Goal: Task Accomplishment & Management: Manage account settings

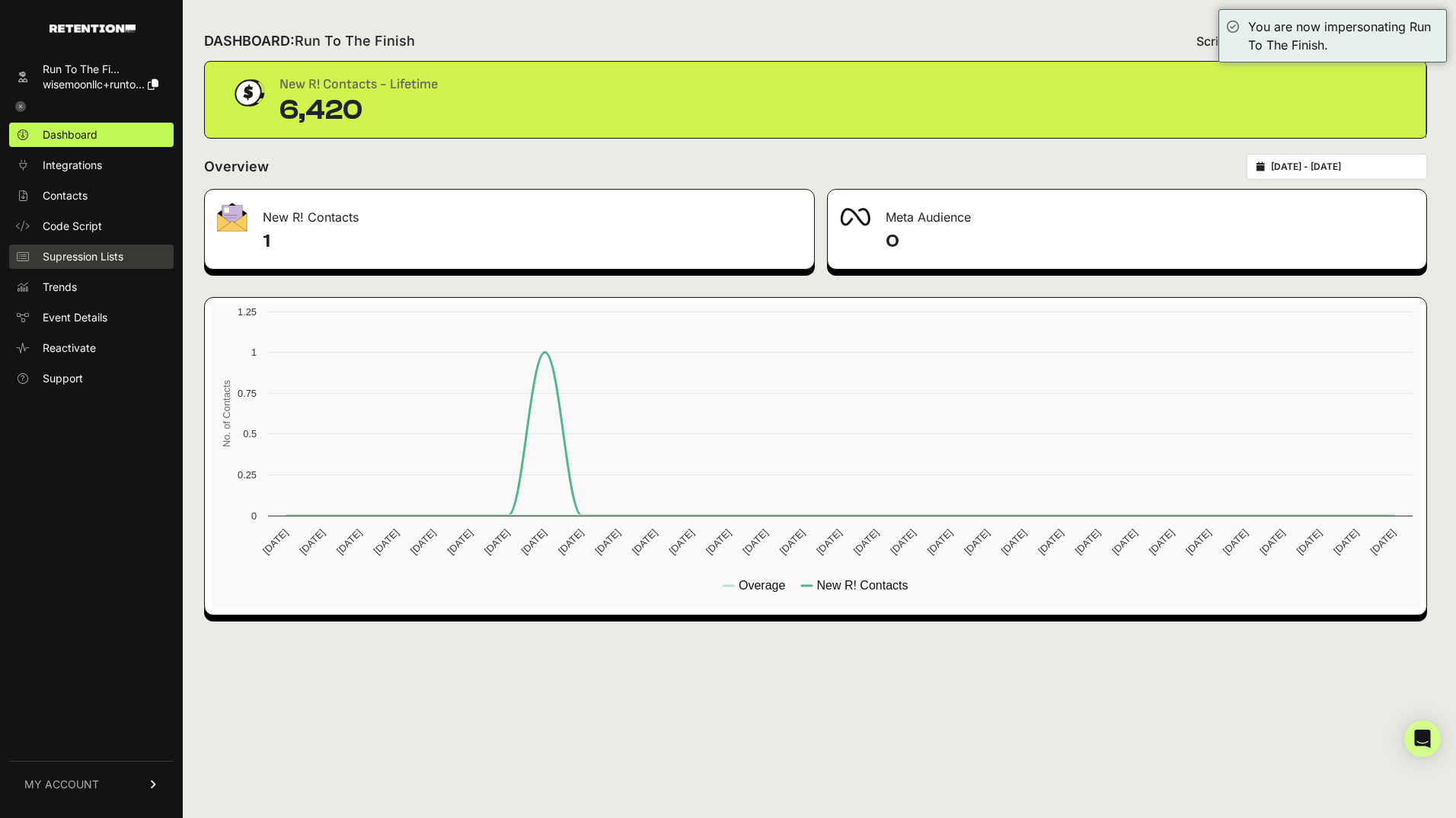
click at [85, 257] on span "Supression Lists" at bounding box center [83, 256] width 80 height 15
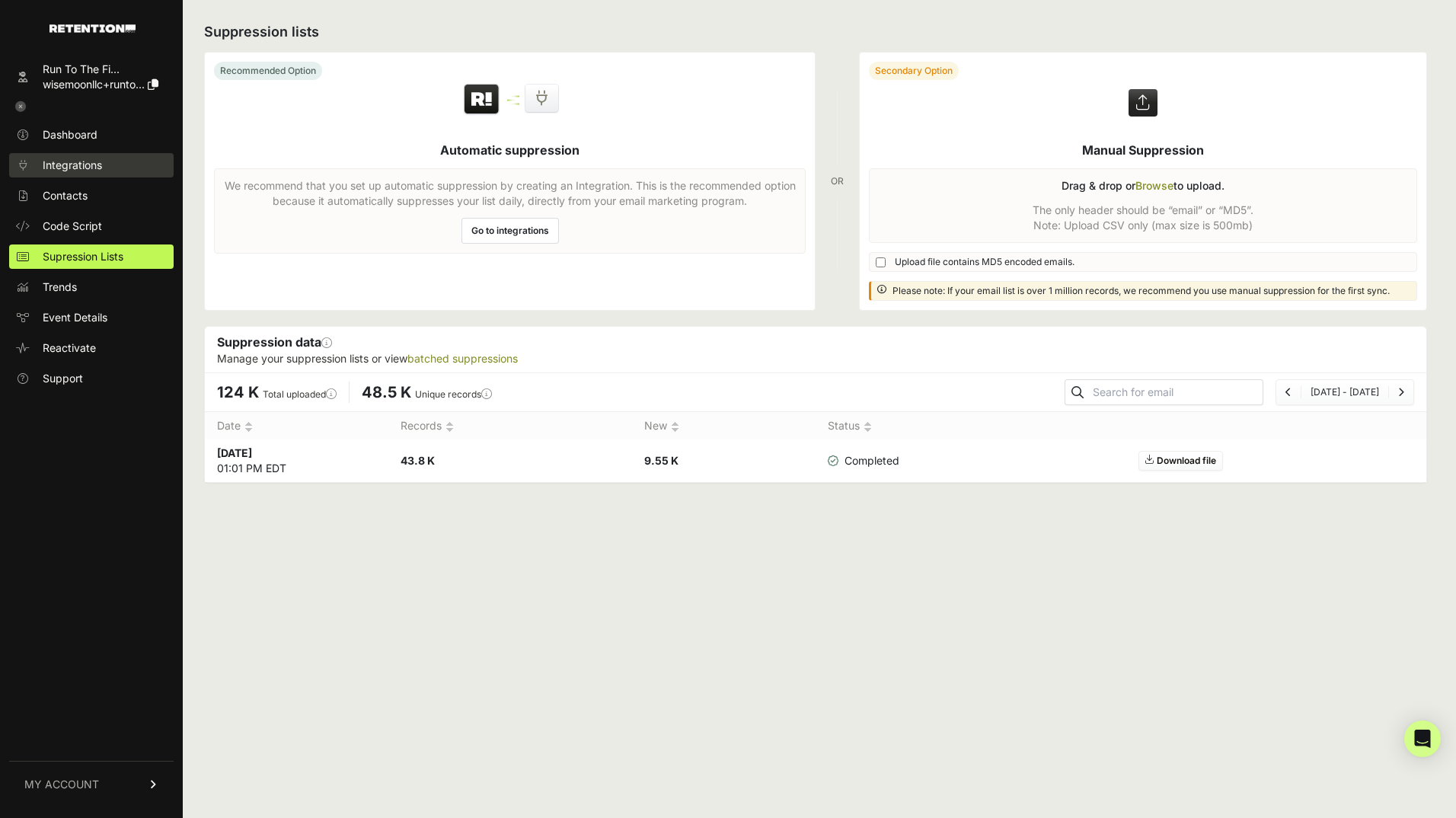
click at [98, 166] on span "Integrations" at bounding box center [73, 165] width 60 height 15
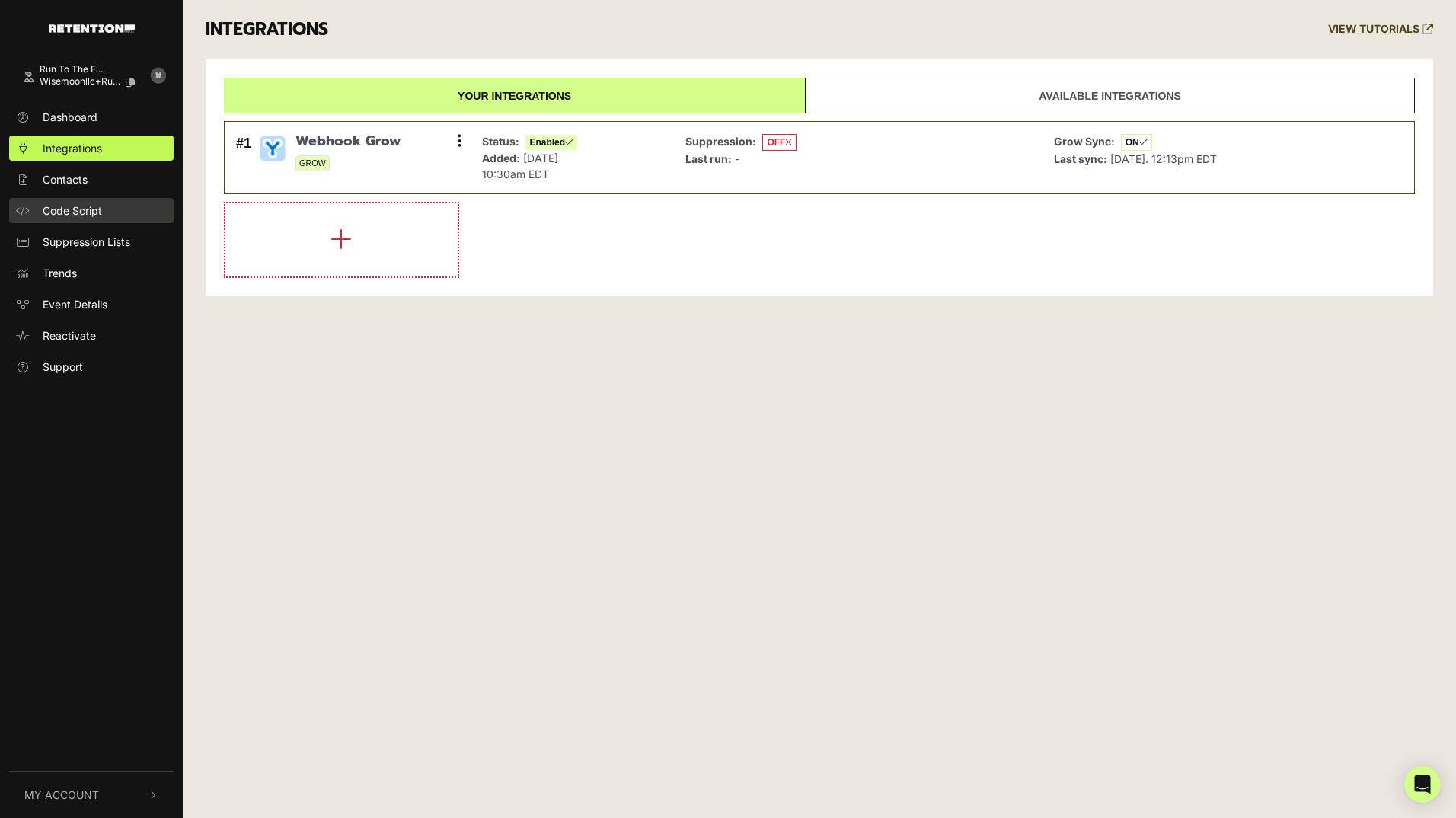
click at [80, 215] on span "Code Script" at bounding box center [73, 210] width 60 height 16
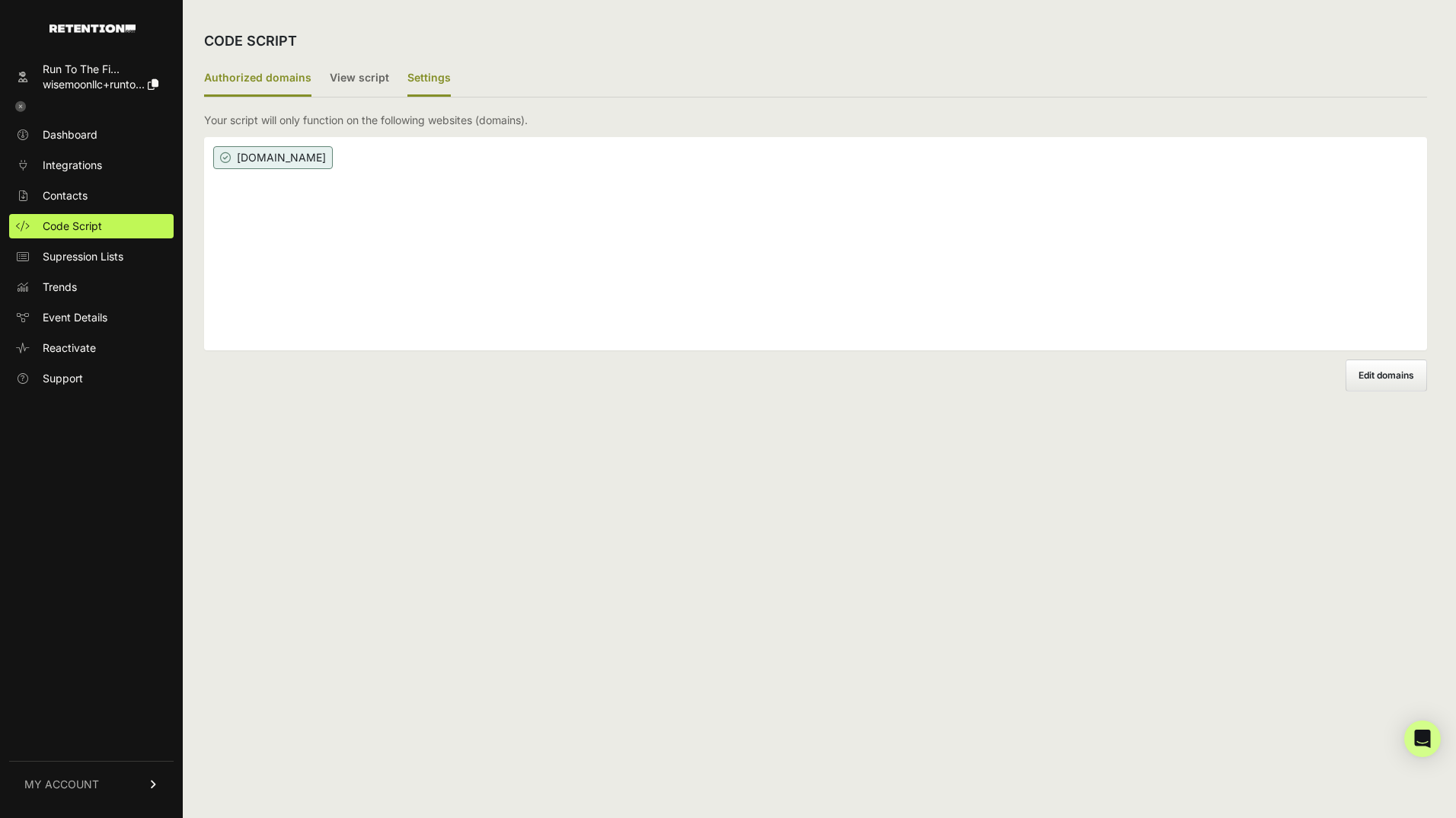
click at [407, 77] on label "Settings" at bounding box center [429, 79] width 43 height 36
click at [0, 0] on input "Settings" at bounding box center [0, 0] width 0 height 0
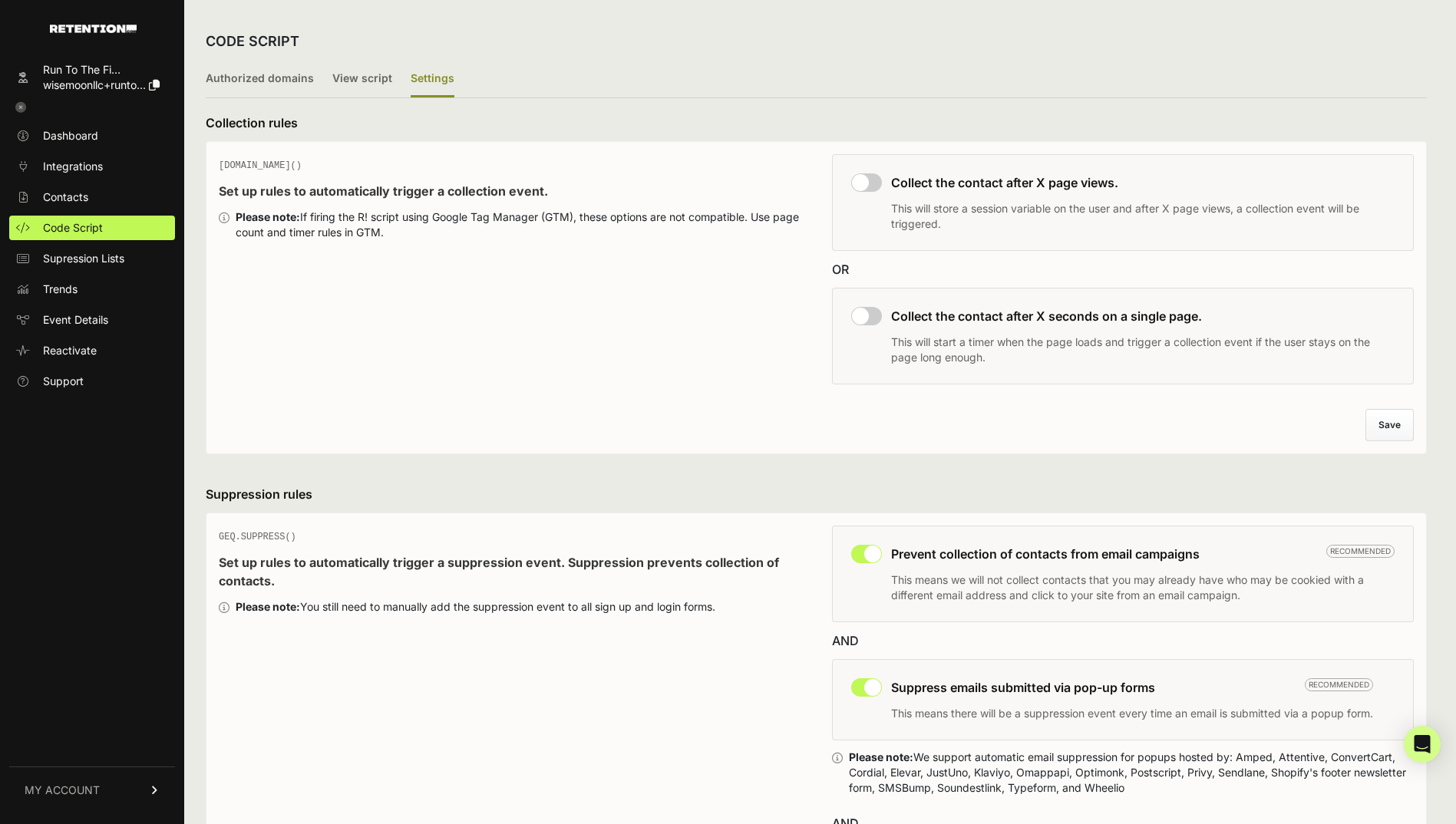
click at [881, 182] on input "checkbox" at bounding box center [866, 183] width 31 height 19
checkbox input "true"
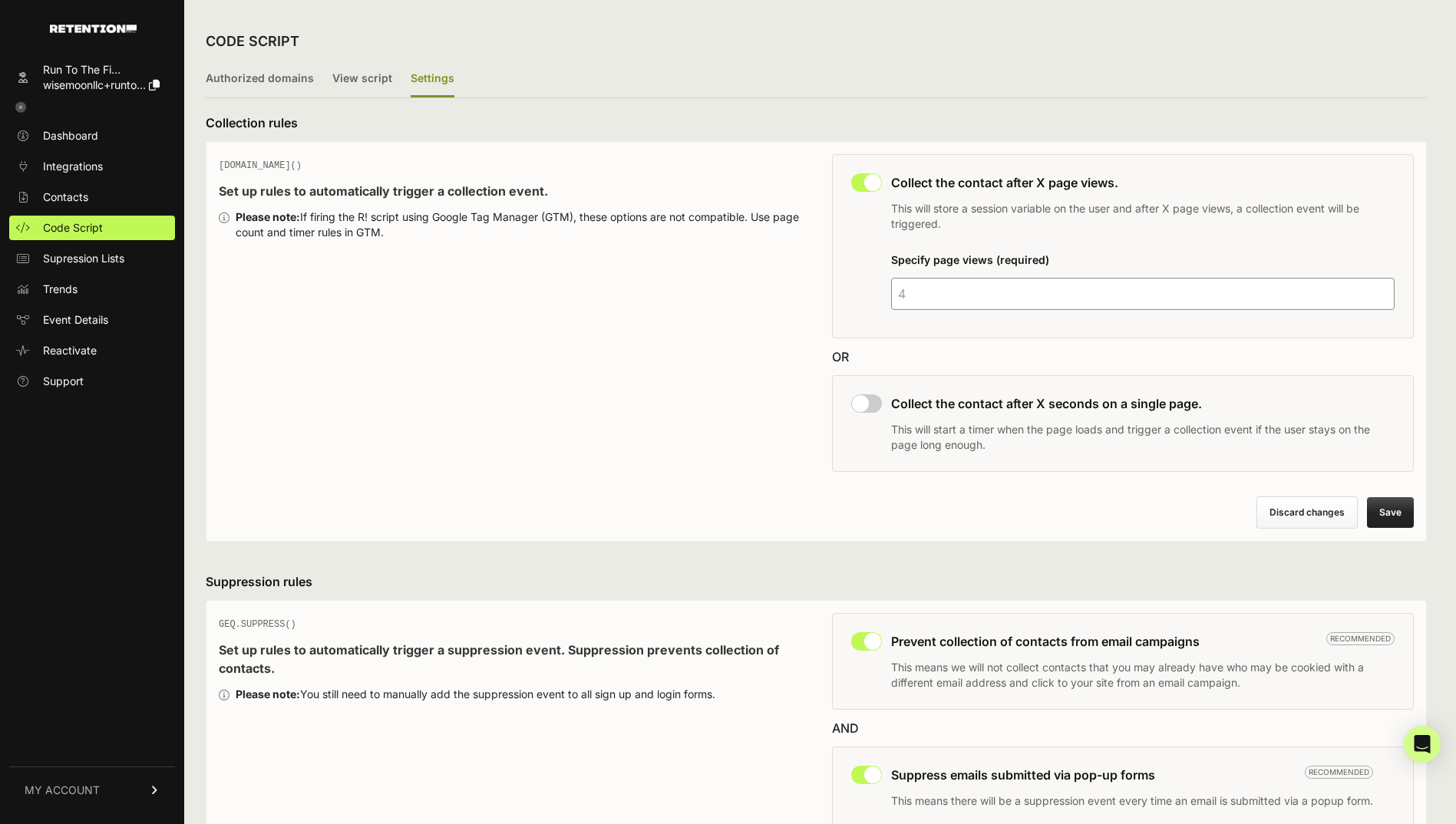
click at [876, 398] on input "checkbox" at bounding box center [866, 404] width 31 height 19
checkbox input "true"
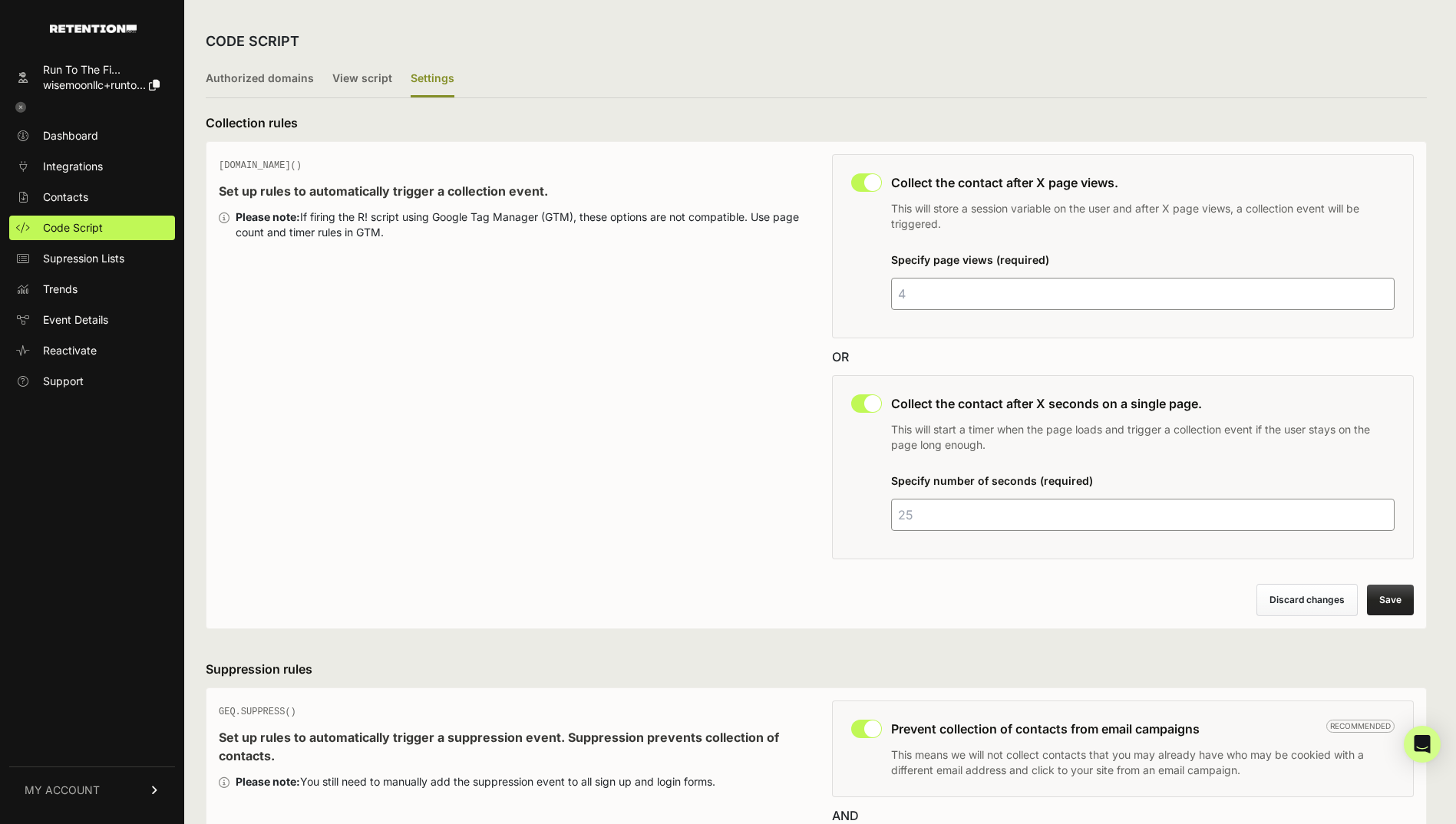
click at [930, 293] on input "number" at bounding box center [1142, 294] width 504 height 32
type input "2"
click at [927, 507] on input "number" at bounding box center [1142, 515] width 504 height 32
type input "45"
click at [1396, 603] on button "Save" at bounding box center [1390, 600] width 47 height 31
